Goal: Find contact information: Find contact information

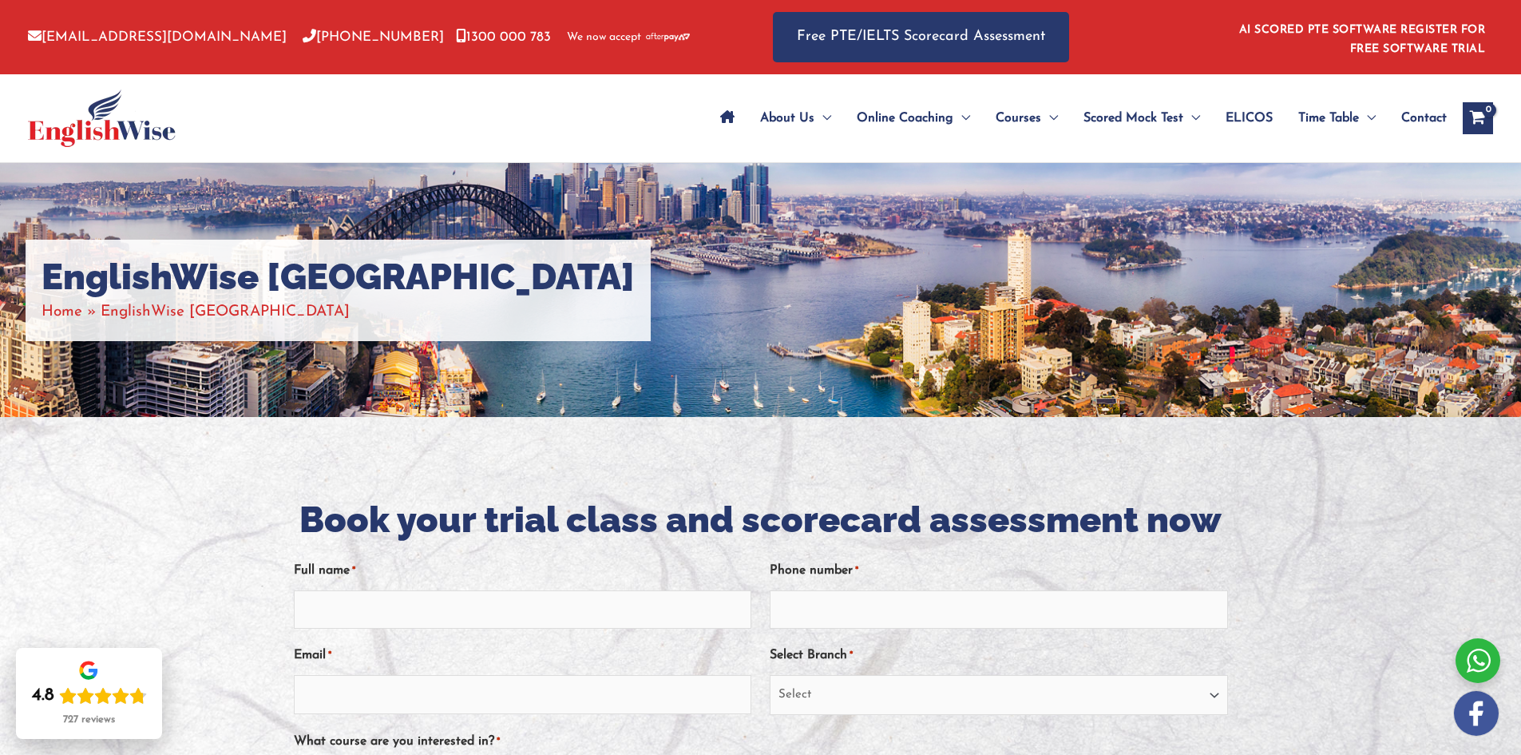
drag, startPoint x: 280, startPoint y: 413, endPoint x: 285, endPoint y: 422, distance: 10.0
click at [281, 413] on div "EnglishWise [GEOGRAPHIC_DATA] Home EnglishWise [GEOGRAPHIC_DATA]" at bounding box center [760, 290] width 1521 height 254
click at [646, 37] on img at bounding box center [668, 37] width 44 height 9
click at [567, 40] on span "We now accept" at bounding box center [604, 38] width 74 height 16
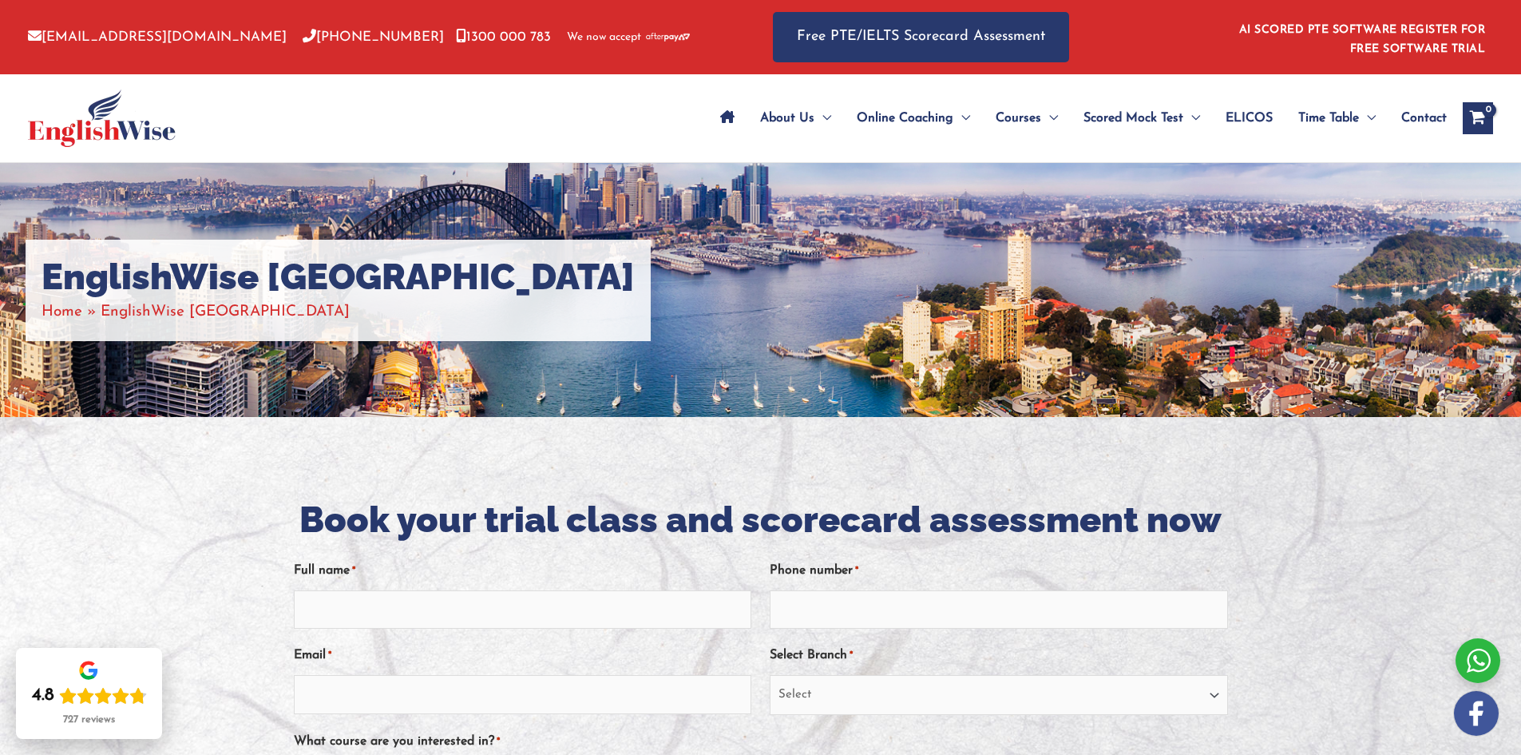
click at [1413, 119] on span "Contact" at bounding box center [1424, 118] width 46 height 56
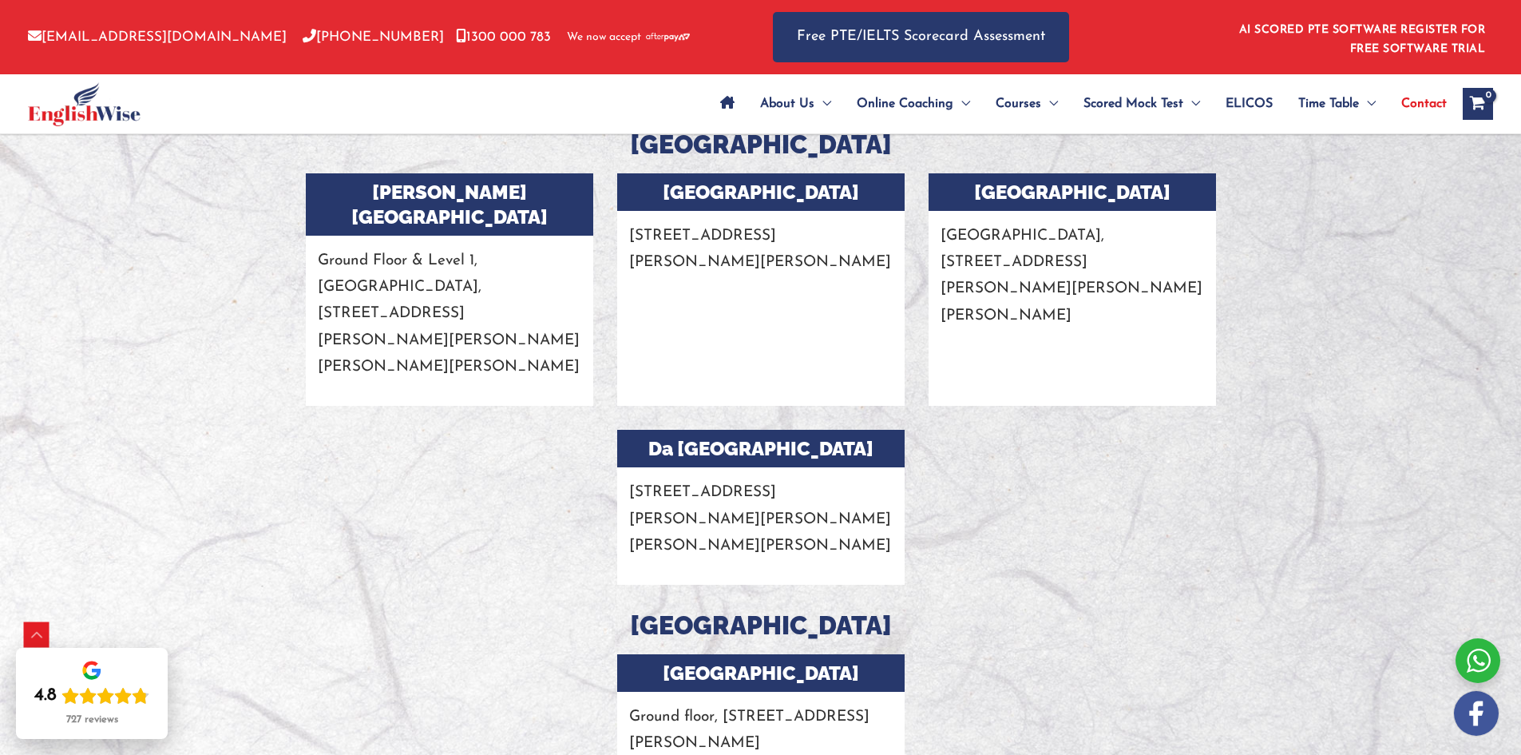
scroll to position [3205, 0]
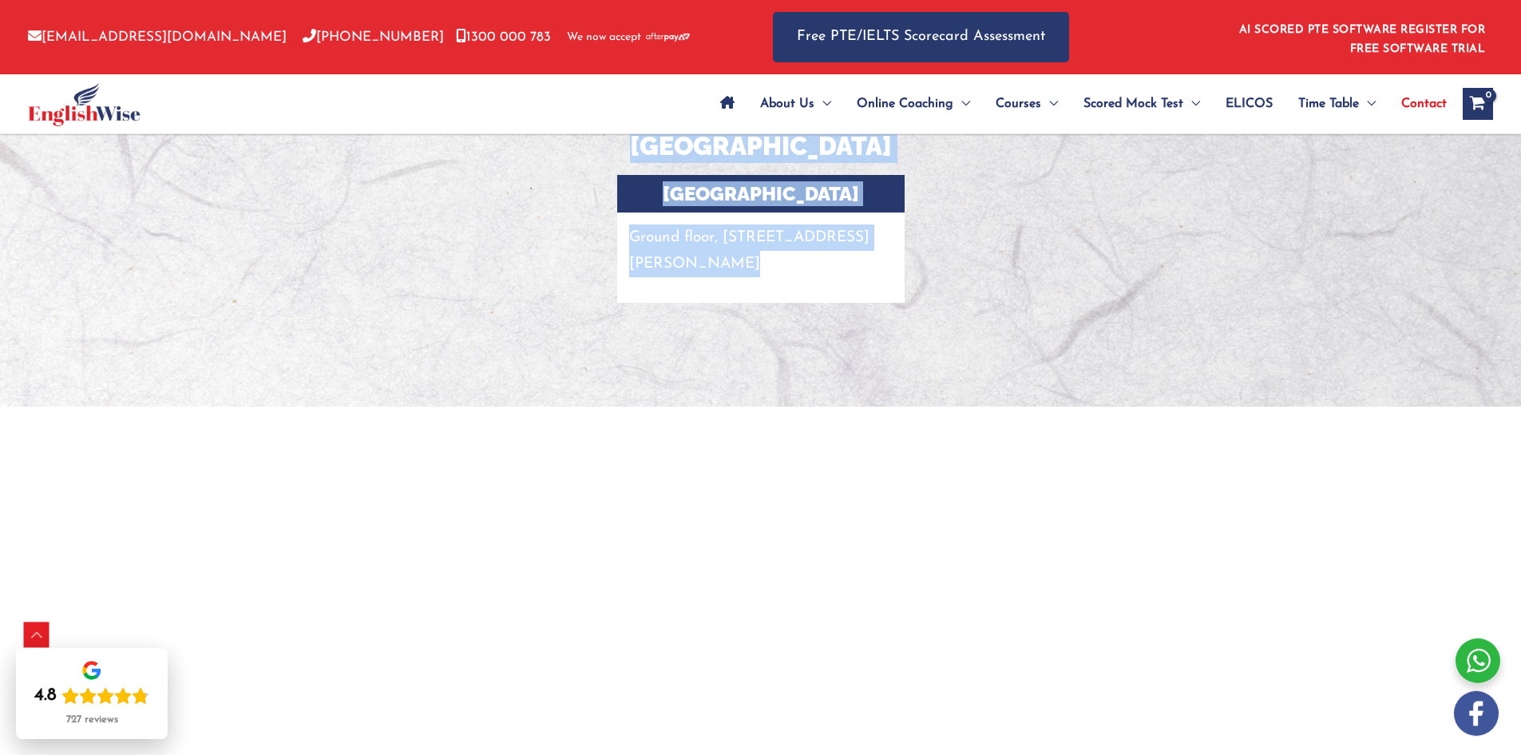
drag, startPoint x: 782, startPoint y: 228, endPoint x: 807, endPoint y: 301, distance: 76.8
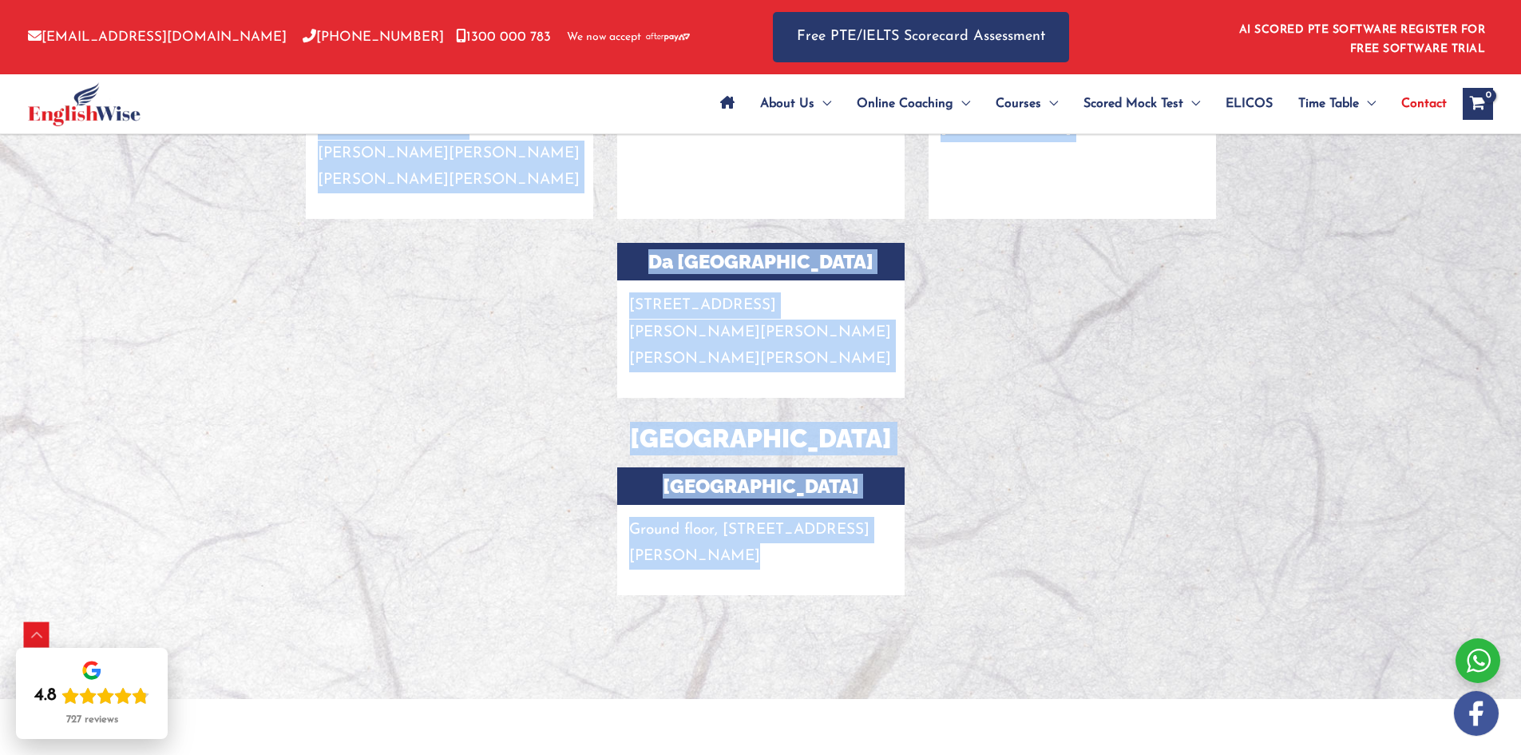
scroll to position [2806, 0]
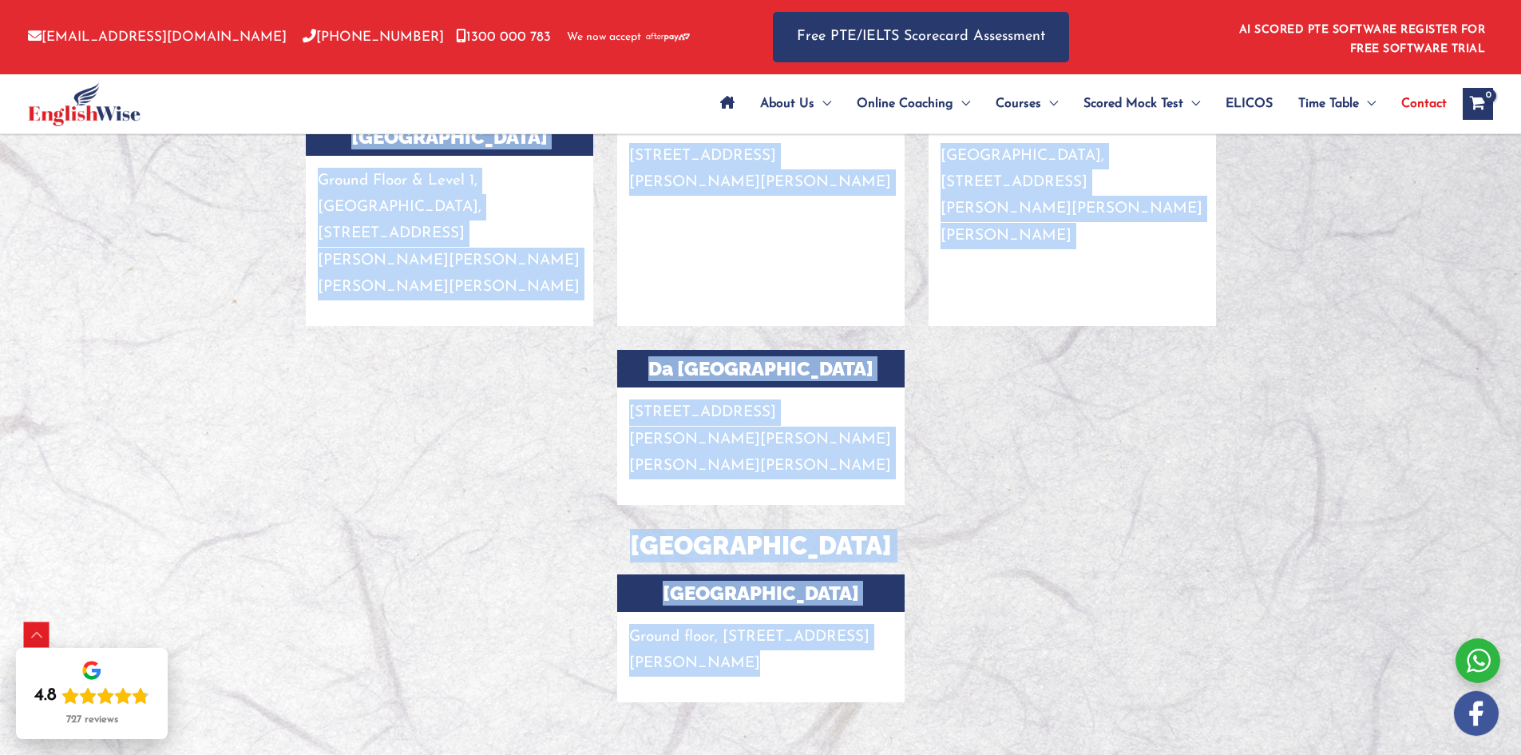
click at [1108, 574] on div at bounding box center [1072, 650] width 311 height 153
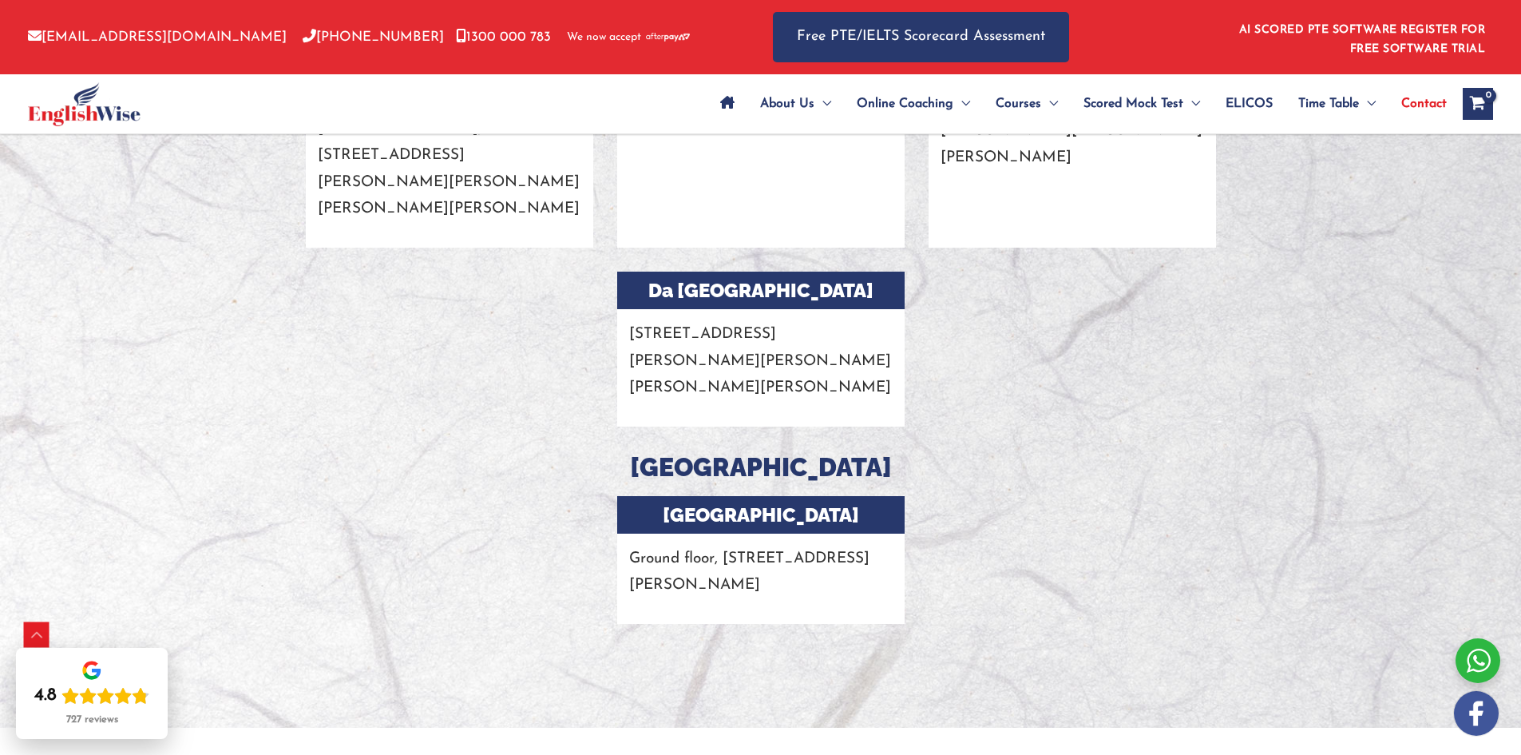
scroll to position [3285, 0]
